Goal: Information Seeking & Learning: Learn about a topic

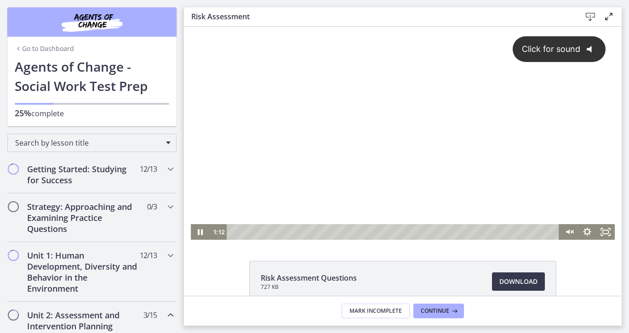
click at [350, 173] on div "Click for sound @keyframes VOLUME_SMALL_WAVE_FLASH { 0% { opacity: 0; } 33% { o…" at bounding box center [403, 126] width 424 height 198
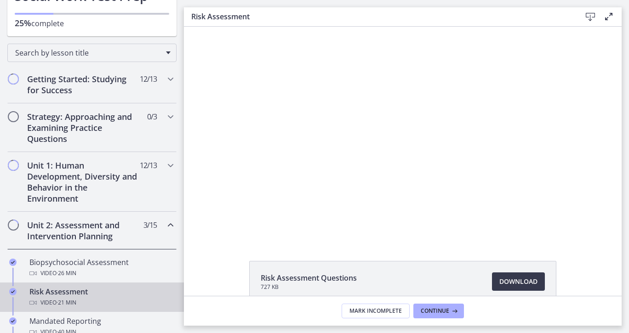
scroll to position [112, 0]
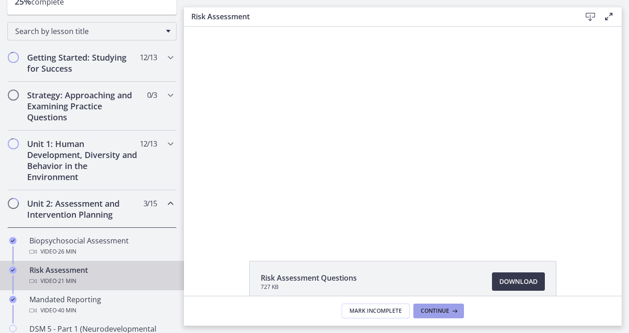
click at [435, 312] on span "Continue" at bounding box center [435, 311] width 29 height 7
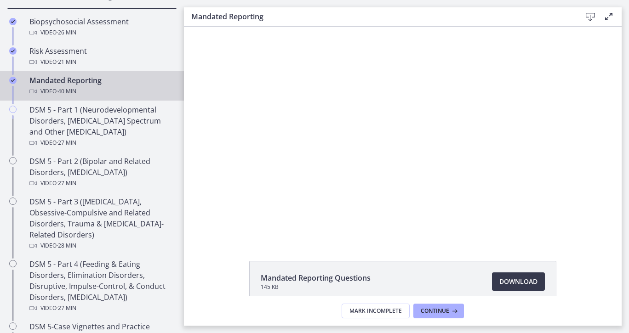
scroll to position [332, 0]
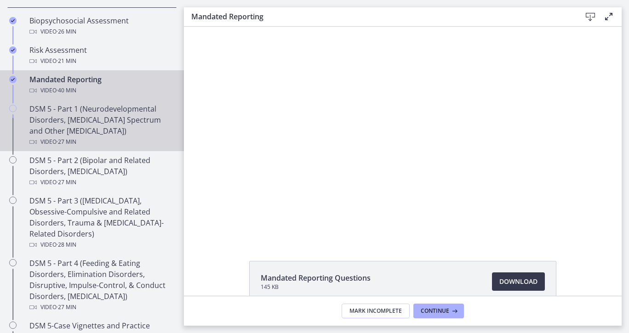
click at [113, 129] on div "DSM 5 - Part 1 (Neurodevelopmental Disorders, [MEDICAL_DATA] Spectrum and Other…" at bounding box center [101, 125] width 144 height 44
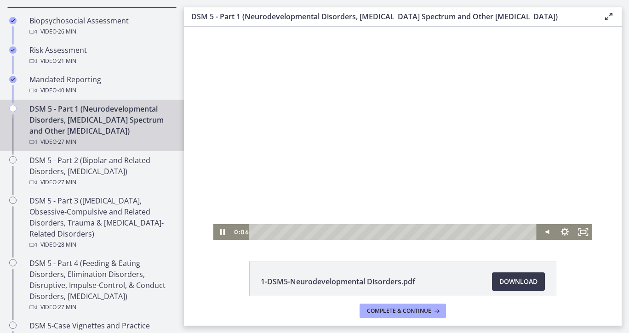
click at [372, 176] on div at bounding box center [402, 133] width 379 height 213
click at [221, 232] on icon "Play Video" at bounding box center [223, 232] width 5 height 6
click at [580, 226] on icon "Fullscreen" at bounding box center [583, 232] width 22 height 19
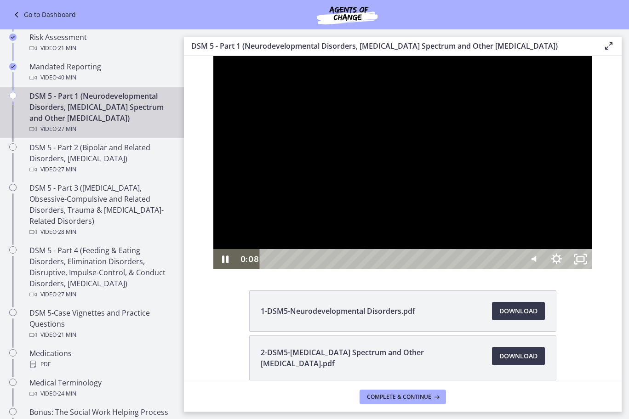
scroll to position [290, 0]
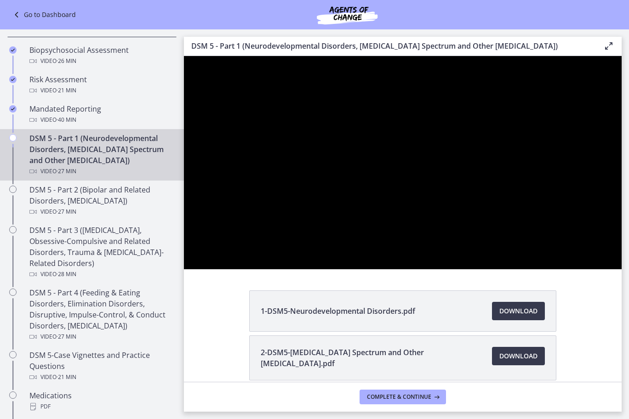
click at [622, 270] on div at bounding box center [403, 162] width 438 height 213
click at [496, 270] on div at bounding box center [403, 162] width 438 height 213
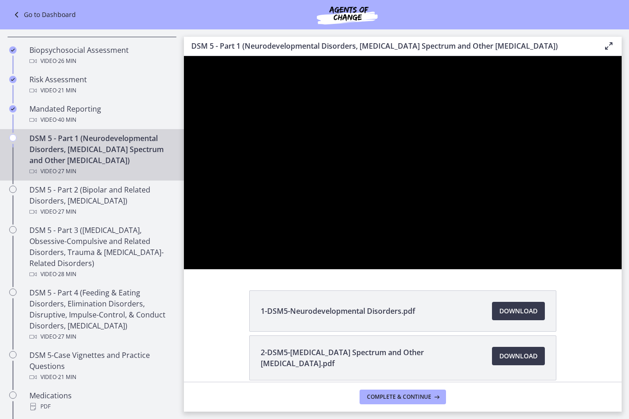
click at [496, 270] on div at bounding box center [403, 162] width 438 height 213
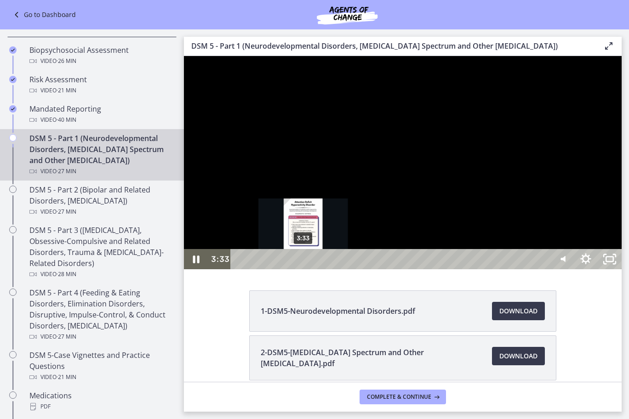
click at [304, 270] on div "3:33" at bounding box center [392, 259] width 305 height 20
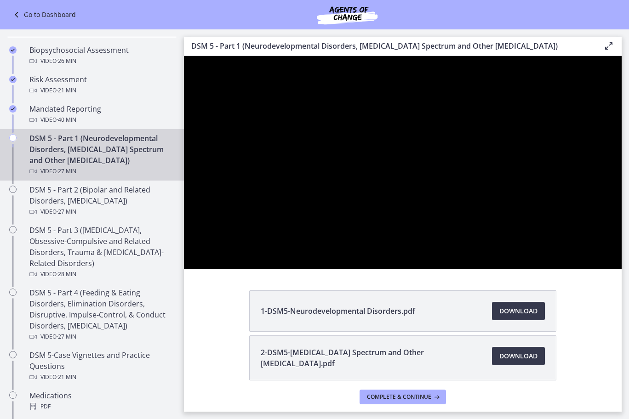
click at [354, 270] on div at bounding box center [403, 162] width 438 height 213
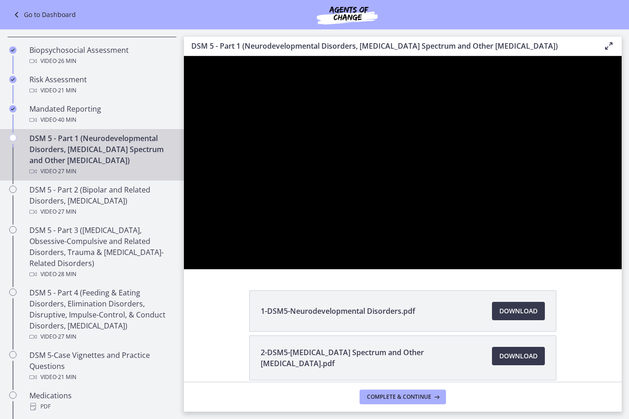
click at [354, 270] on div at bounding box center [403, 162] width 438 height 213
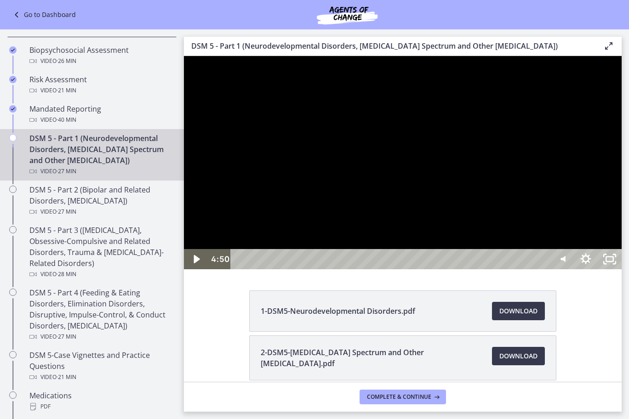
click at [356, 270] on div at bounding box center [403, 162] width 438 height 213
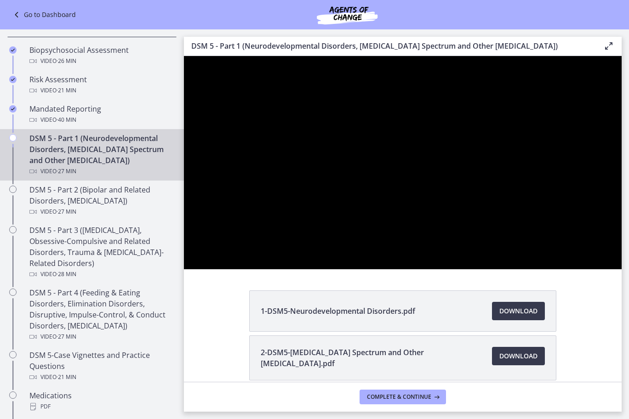
click at [356, 270] on div at bounding box center [403, 162] width 438 height 213
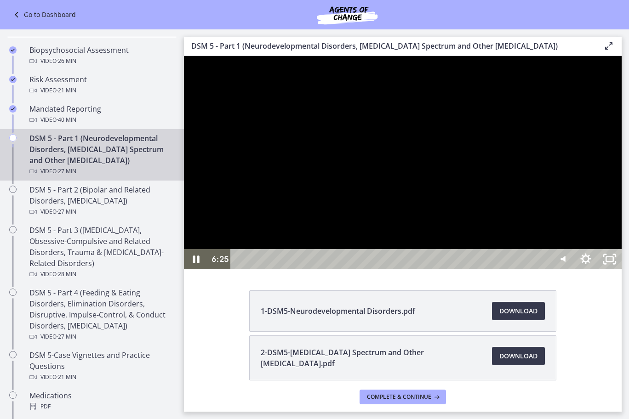
click at [406, 270] on div at bounding box center [403, 162] width 438 height 213
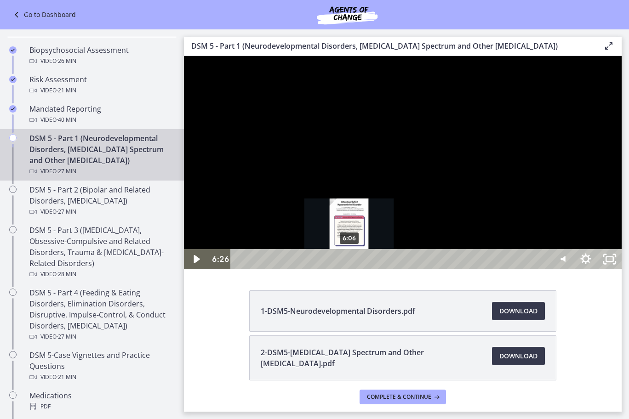
click at [350, 270] on div "6:06" at bounding box center [392, 259] width 305 height 20
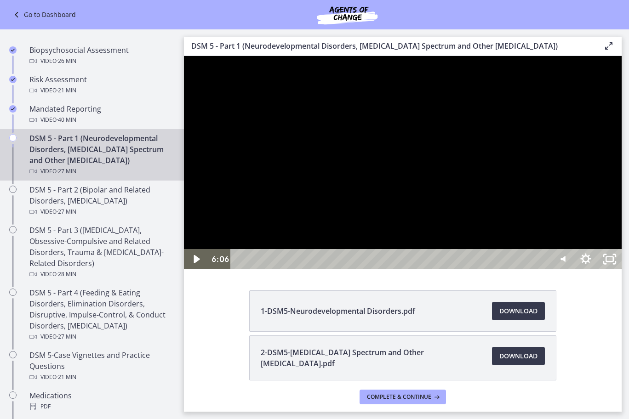
click at [439, 270] on div at bounding box center [403, 162] width 438 height 213
click at [475, 270] on div at bounding box center [403, 162] width 438 height 213
click at [482, 270] on div at bounding box center [403, 162] width 438 height 213
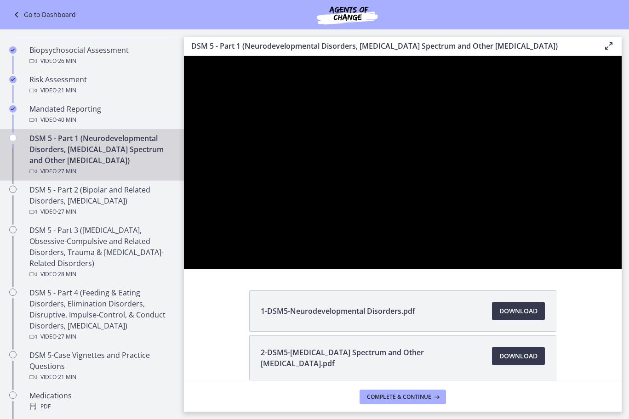
click at [482, 270] on div at bounding box center [403, 162] width 438 height 213
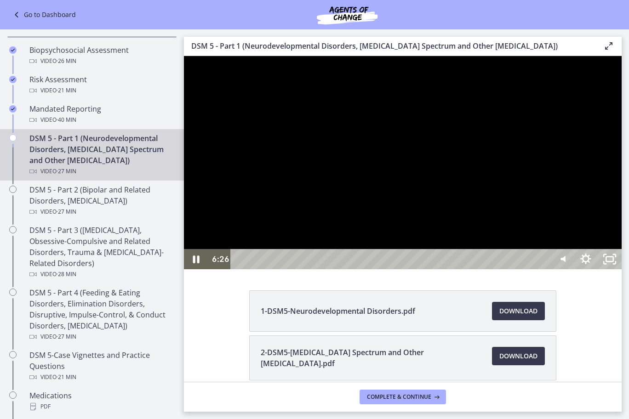
click at [461, 270] on div at bounding box center [403, 162] width 438 height 213
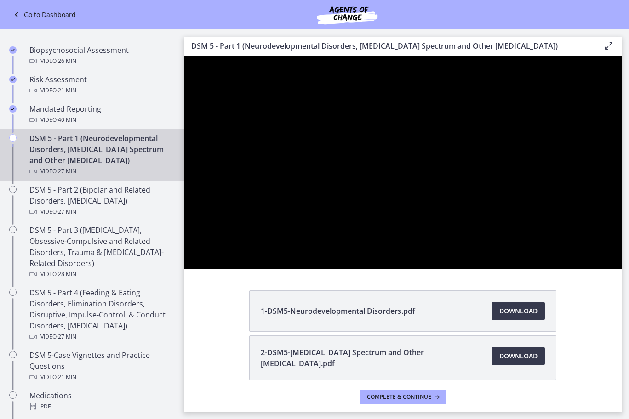
click at [461, 270] on div at bounding box center [403, 162] width 438 height 213
